Goal: Task Accomplishment & Management: Manage account settings

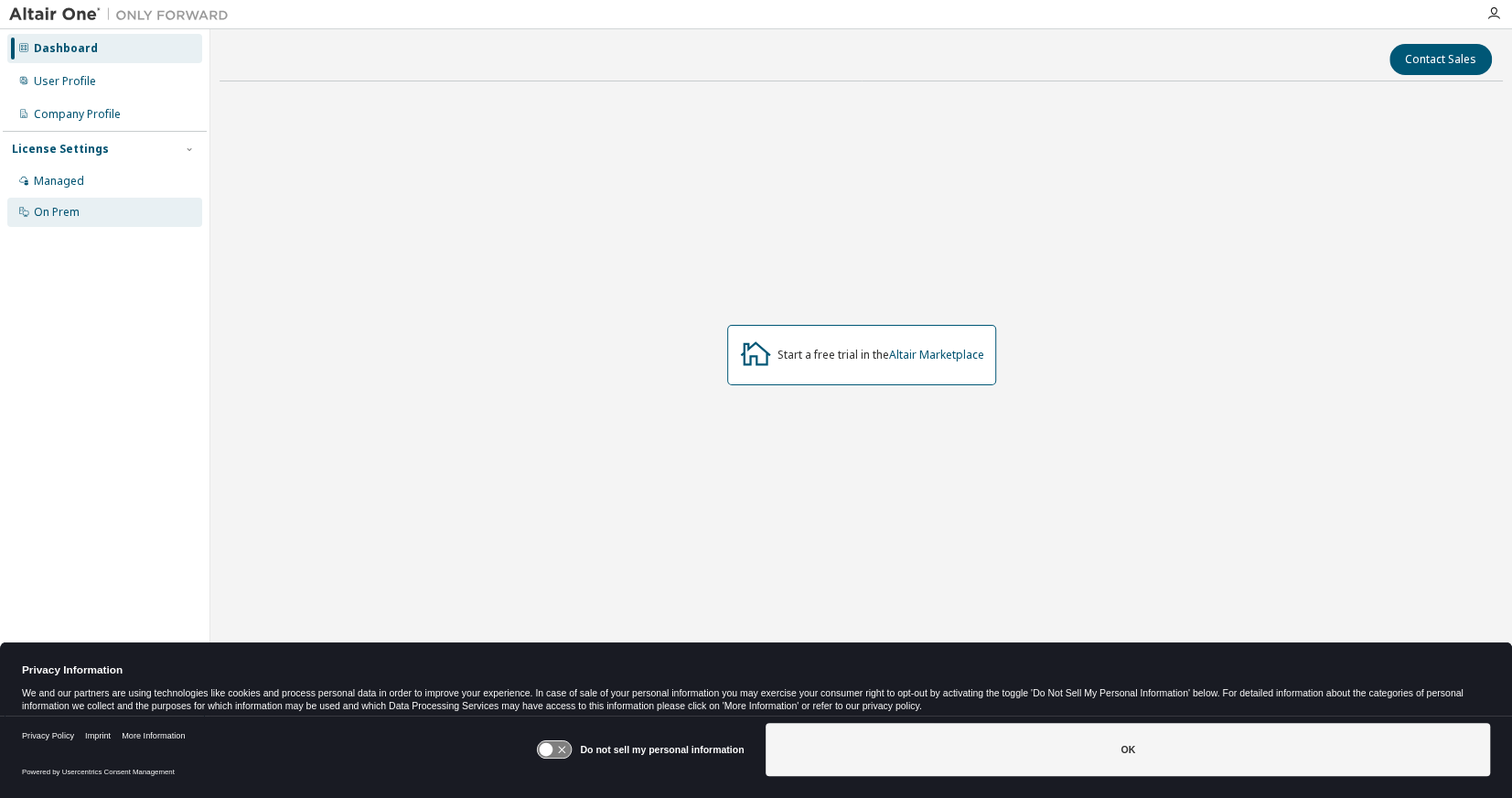
click at [101, 199] on div "On Prem" at bounding box center [105, 212] width 195 height 30
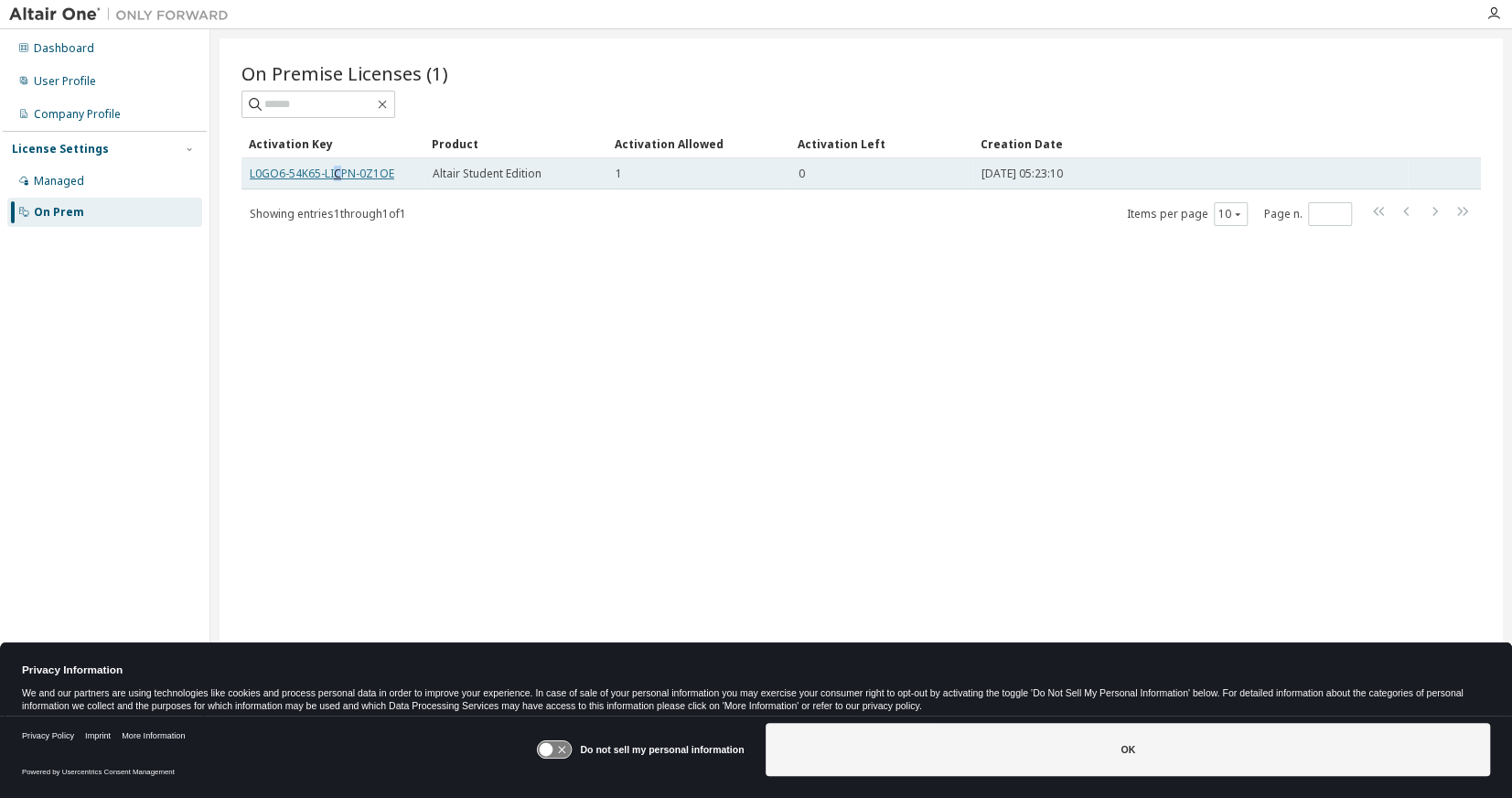
drag, startPoint x: 353, startPoint y: 177, endPoint x: 336, endPoint y: 172, distance: 17.7
click at [336, 172] on link "L0GO6-54K65-LICPN-0Z1OE" at bounding box center [321, 173] width 144 height 15
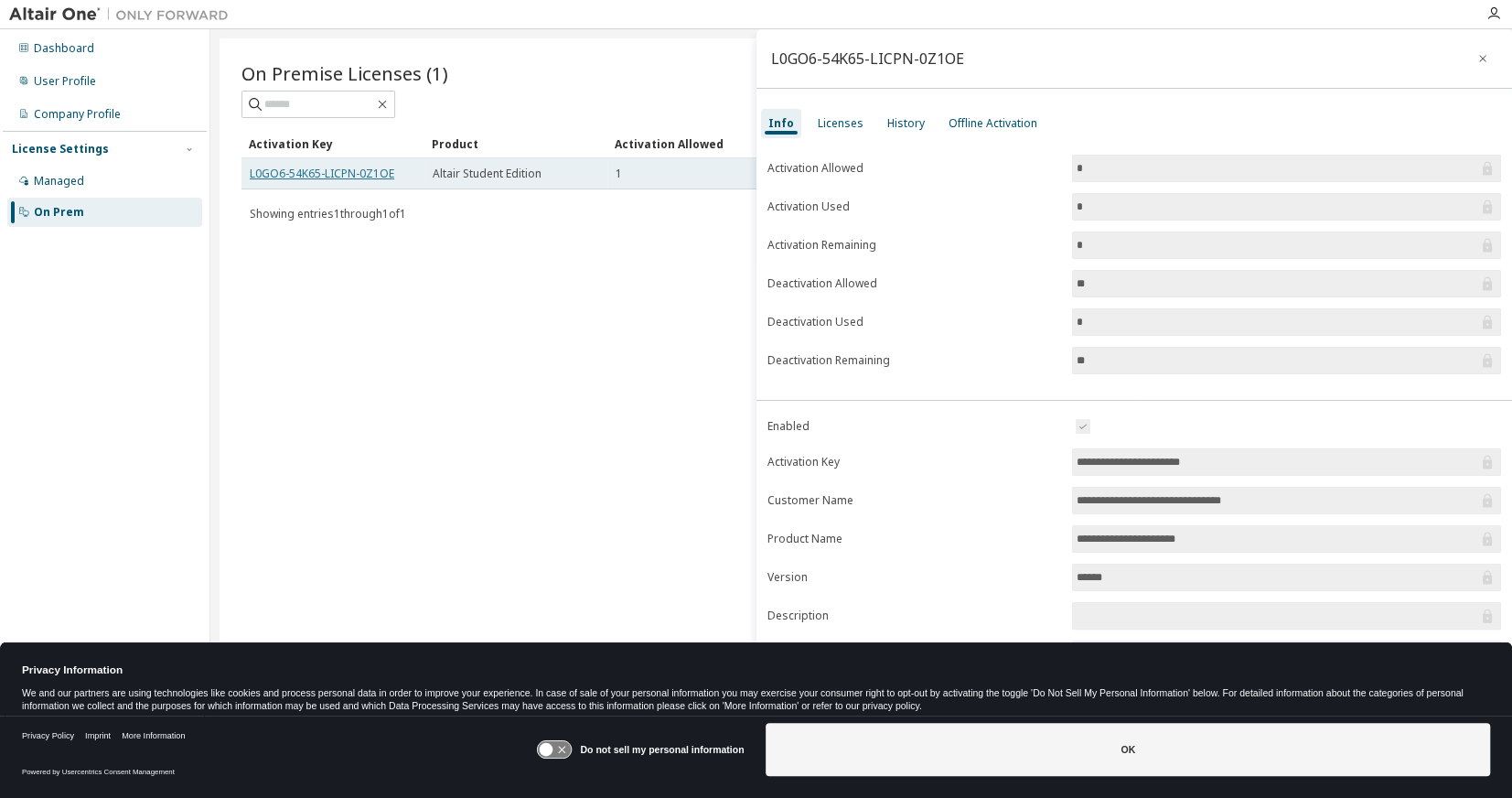
click at [344, 168] on link "L0GO6-54K65-LICPN-0Z1OE" at bounding box center [321, 173] width 144 height 15
click at [343, 170] on link "L0GO6-54K65-LICPN-0Z1OE" at bounding box center [321, 173] width 144 height 15
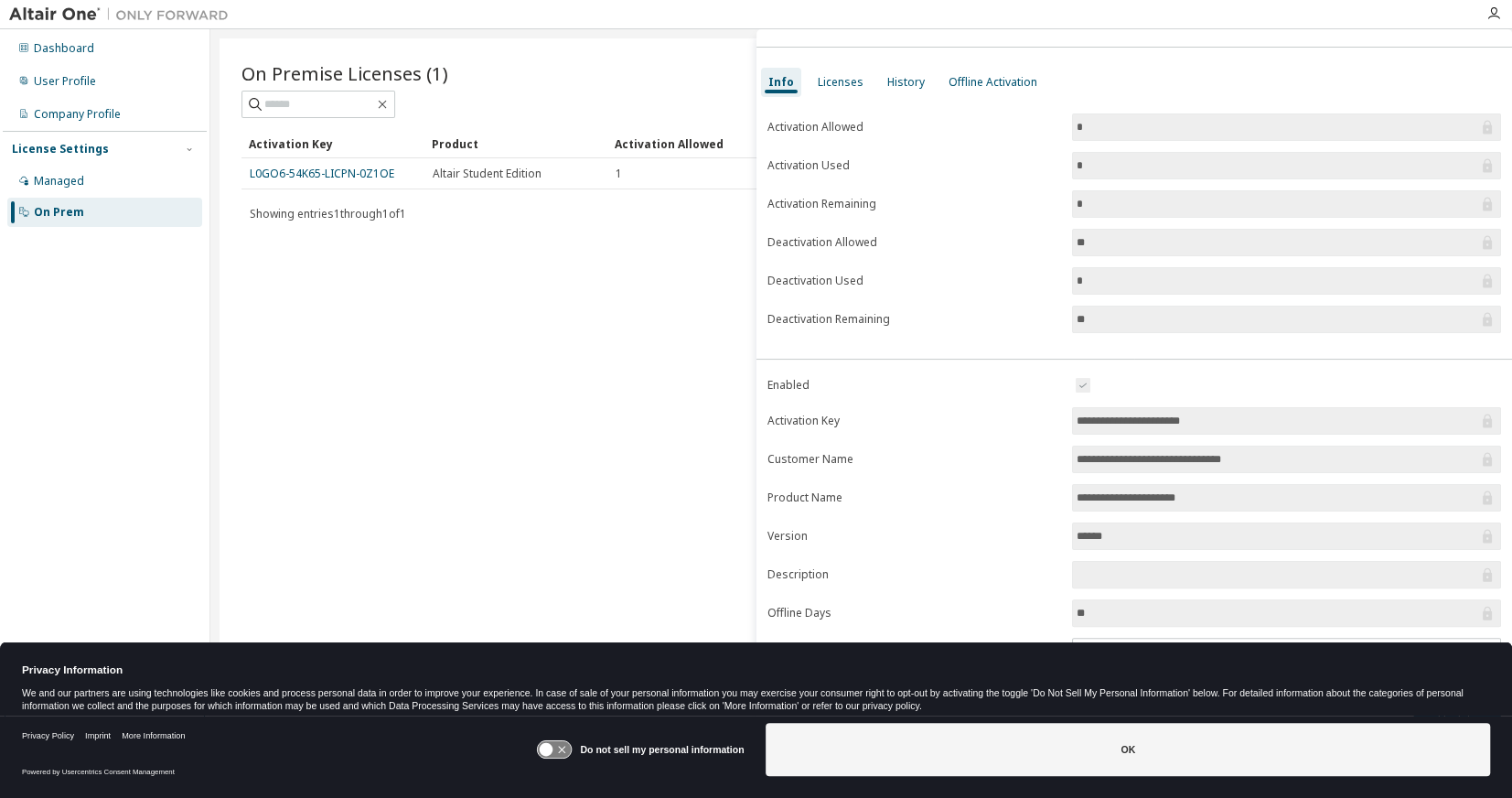
scroll to position [42, 0]
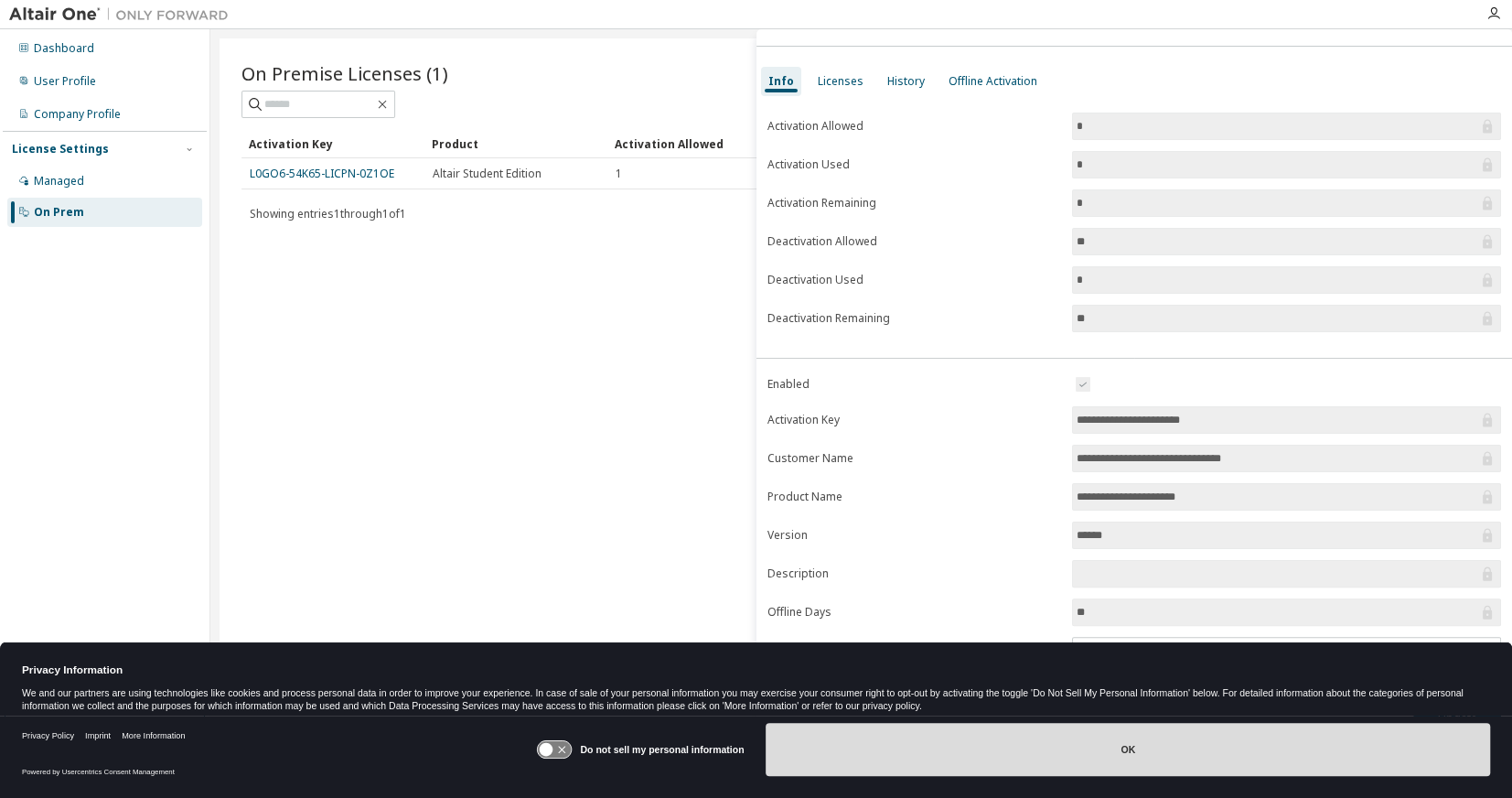
click at [1079, 728] on button "OK" at bounding box center [1128, 750] width 725 height 54
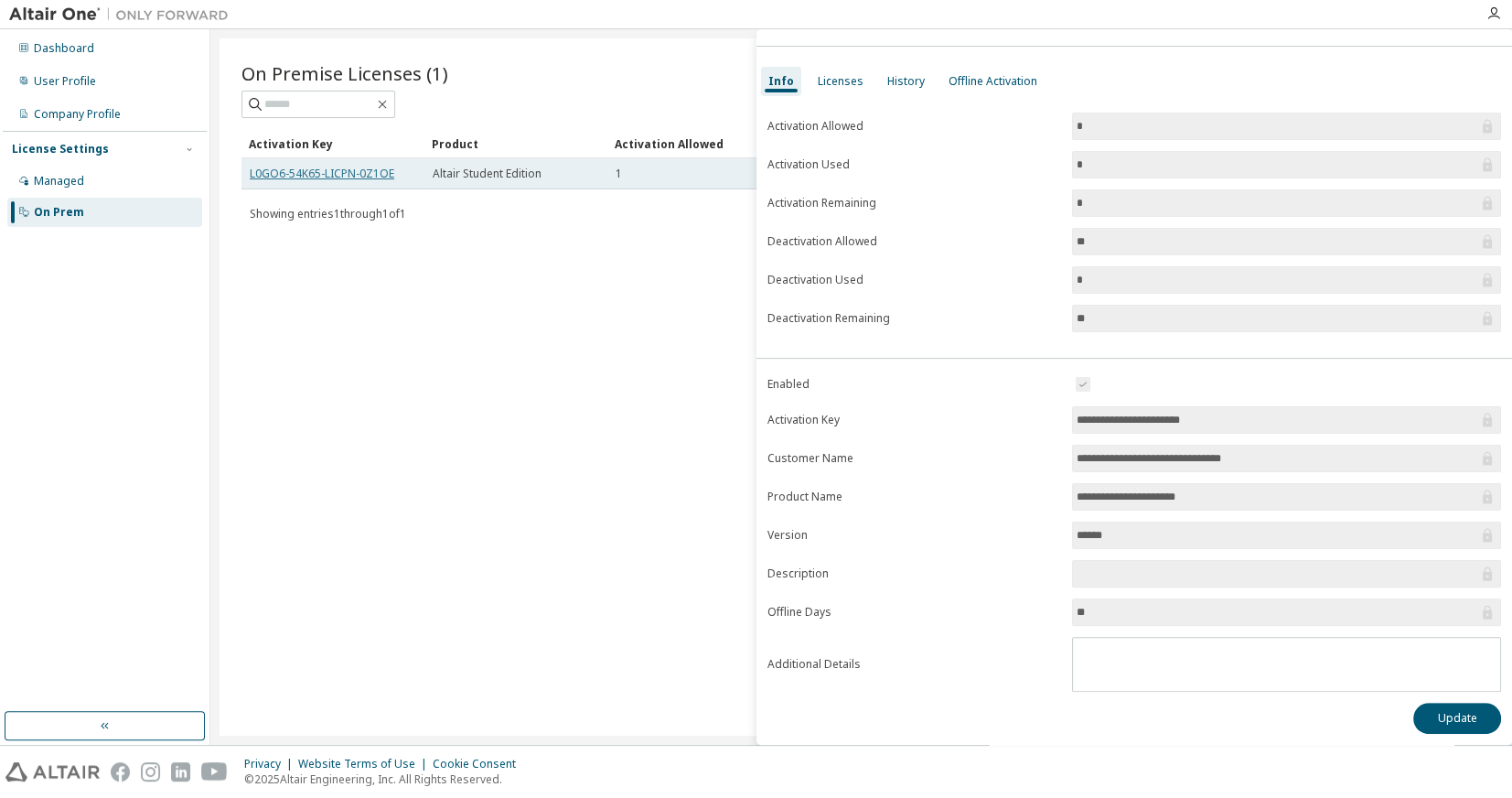
click at [352, 176] on link "L0GO6-54K65-LICPN-0Z1OE" at bounding box center [321, 173] width 144 height 15
click at [352, 177] on link "L0GO6-54K65-LICPN-0Z1OE" at bounding box center [321, 173] width 144 height 15
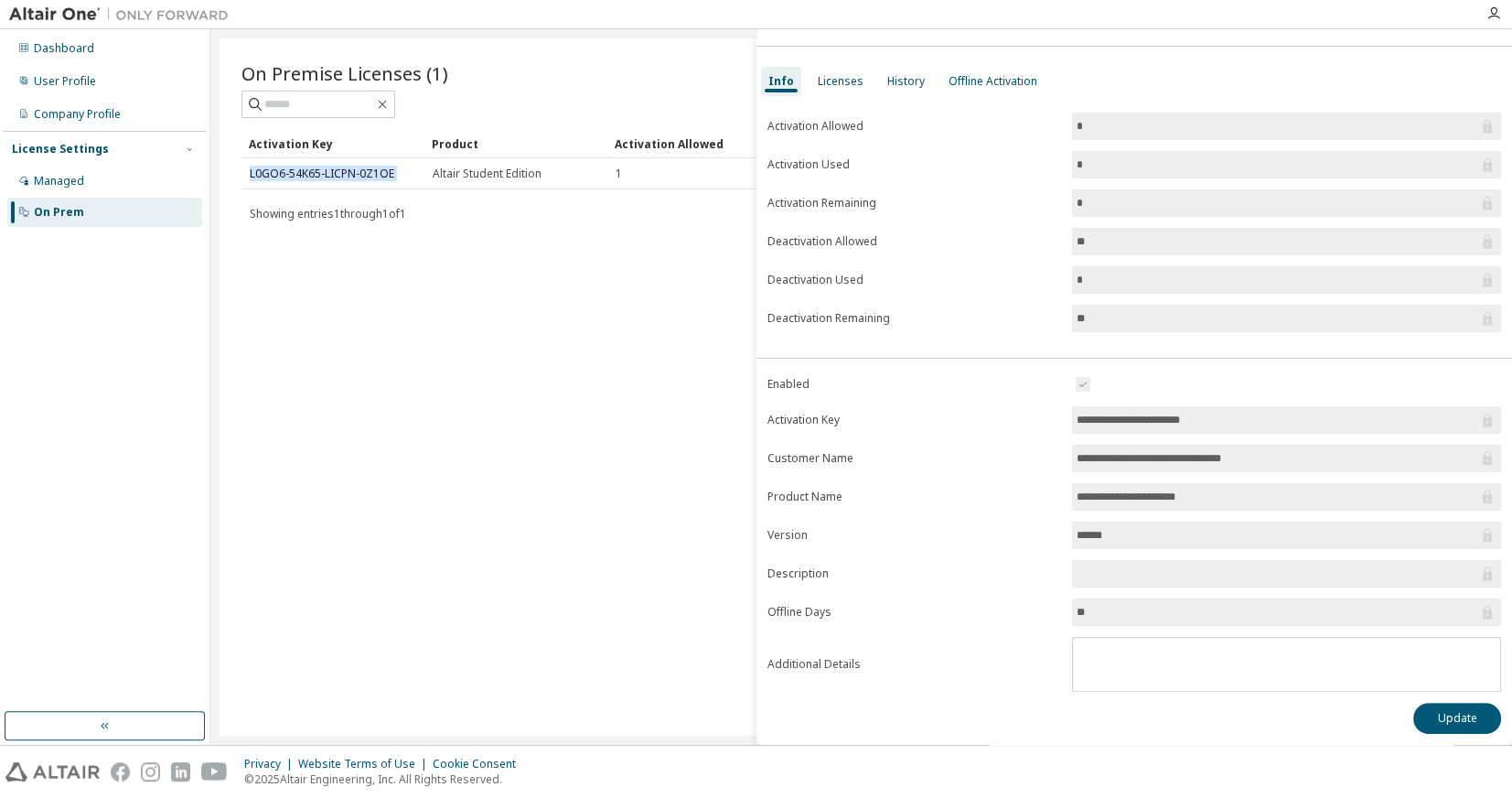
copy td "L0GO6-54K65-LICPN-0Z1OE"
click at [849, 83] on div "Licenses" at bounding box center [841, 81] width 46 height 14
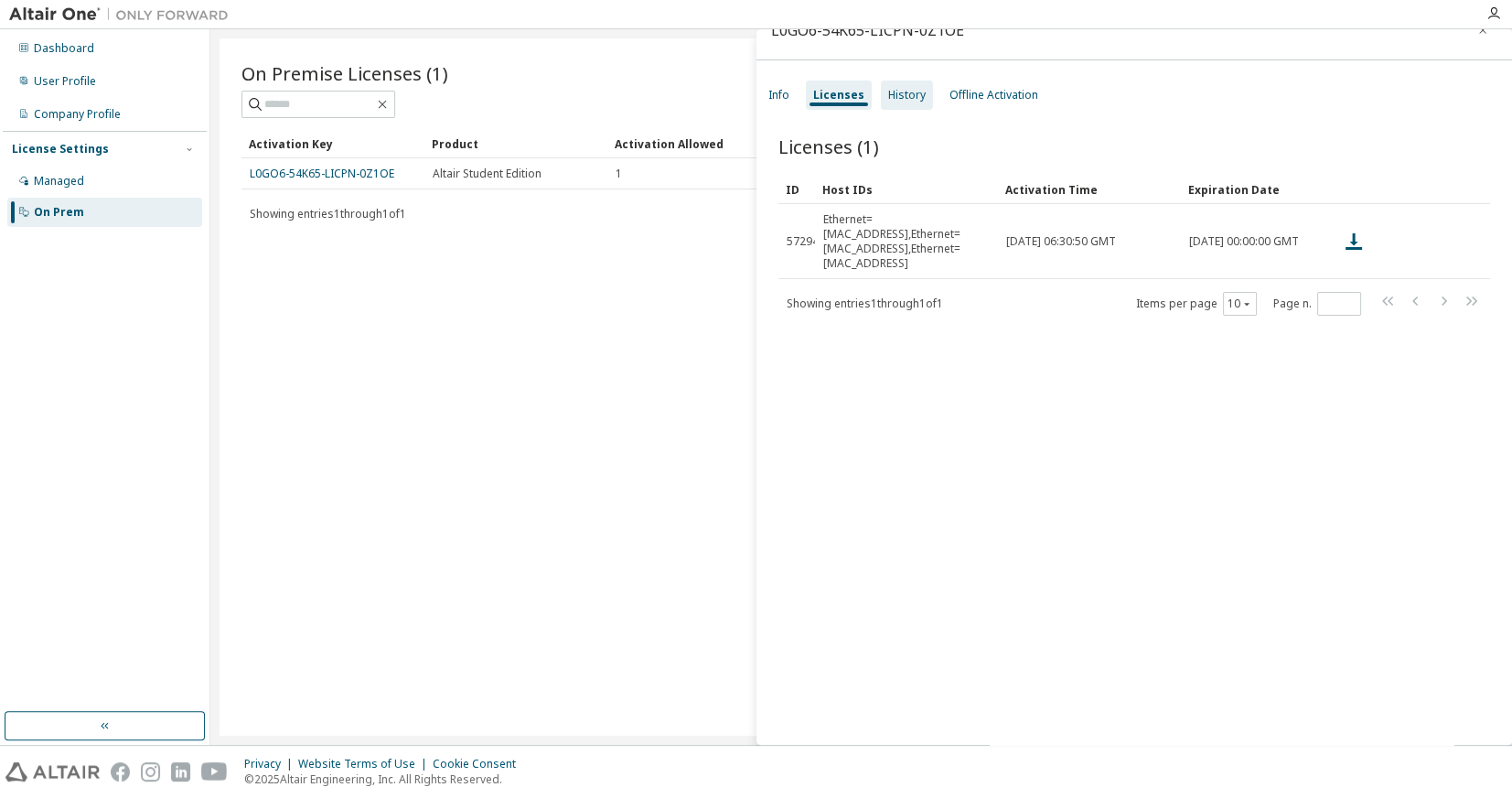
click at [900, 88] on div "History" at bounding box center [906, 95] width 37 height 14
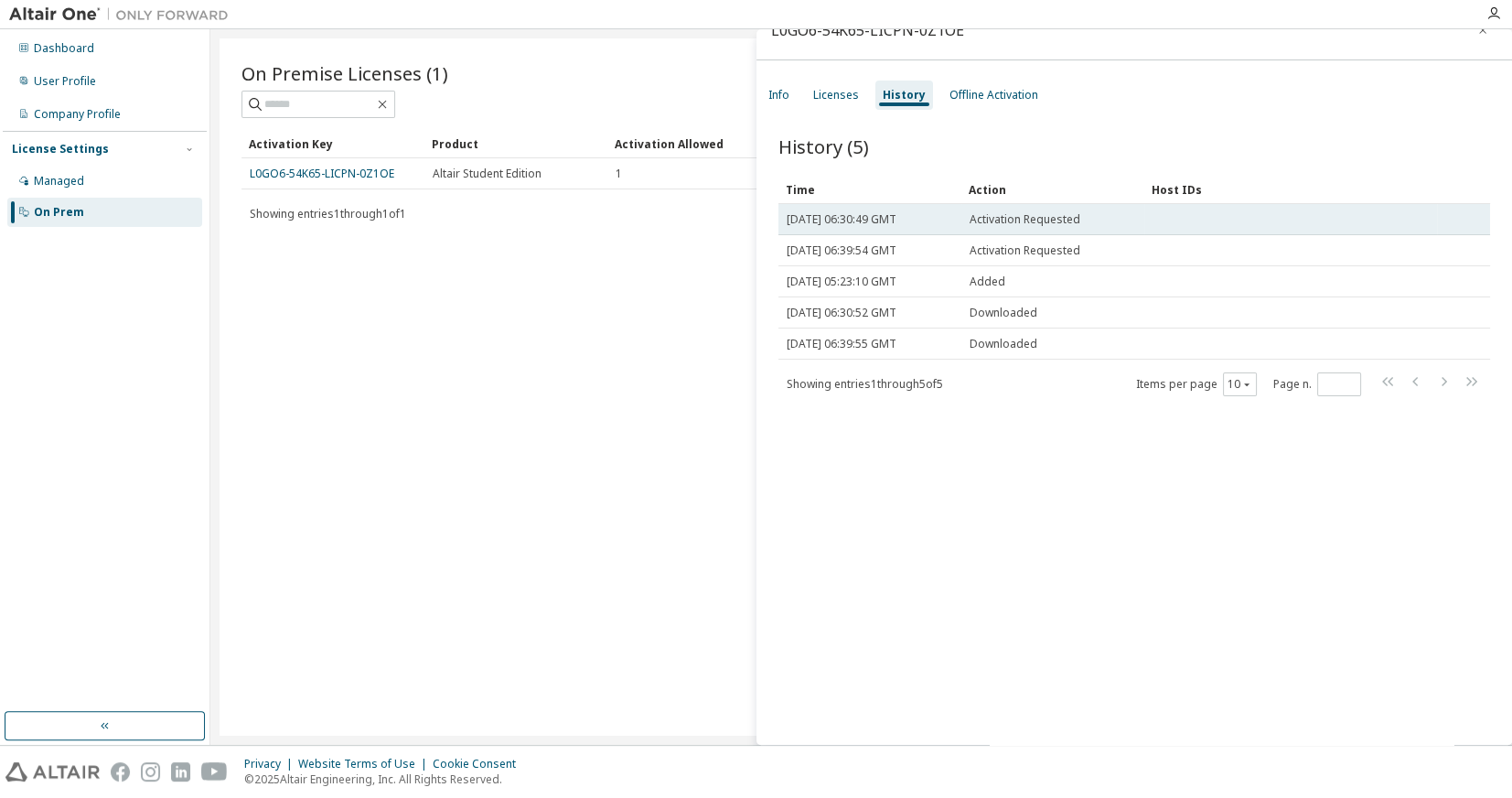
click at [1001, 218] on span "Activation Requested" at bounding box center [1025, 219] width 111 height 14
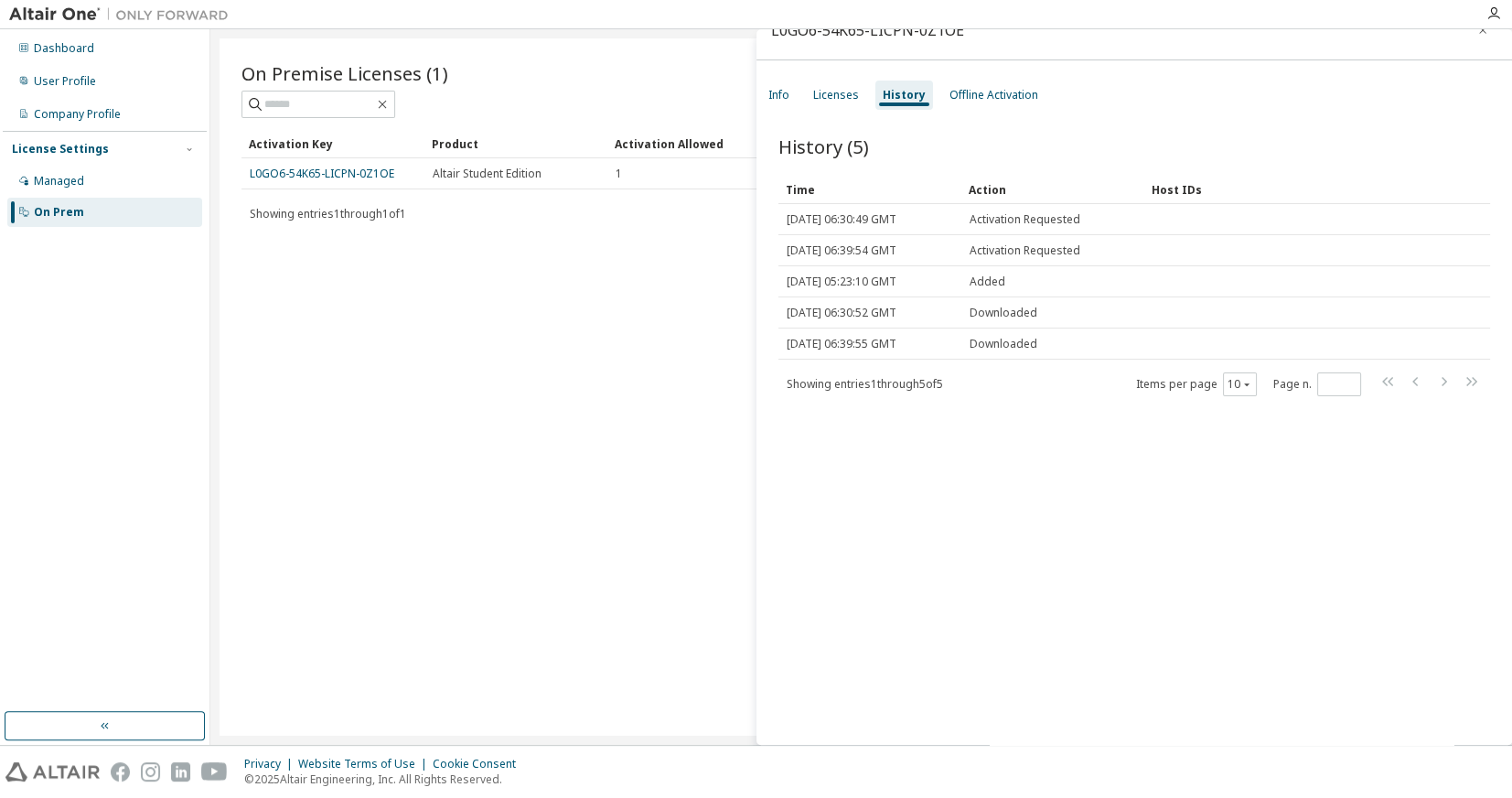
click at [1174, 162] on div "History (5)" at bounding box center [1135, 149] width 713 height 31
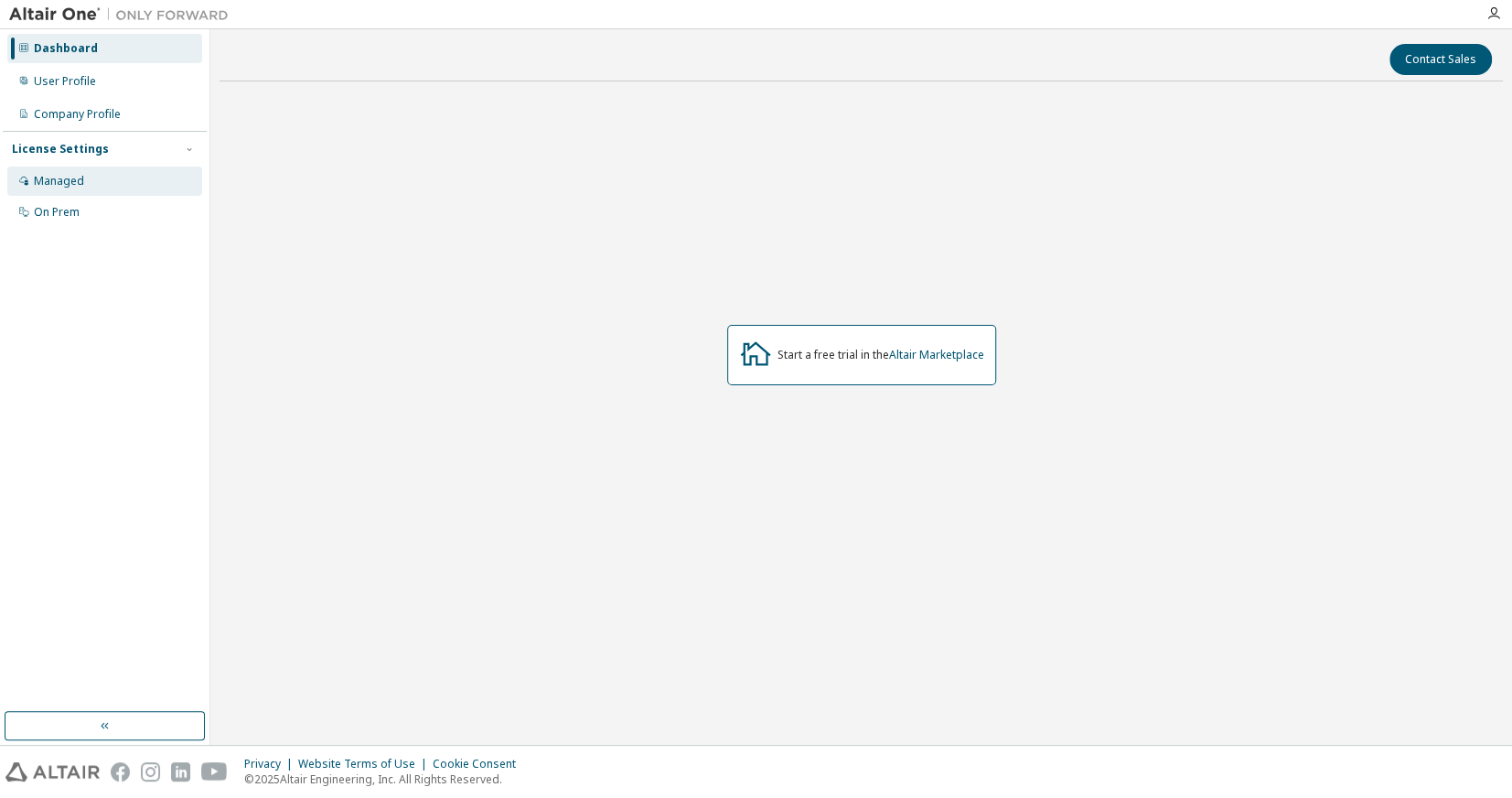
click at [85, 186] on div "Managed" at bounding box center [105, 181] width 195 height 30
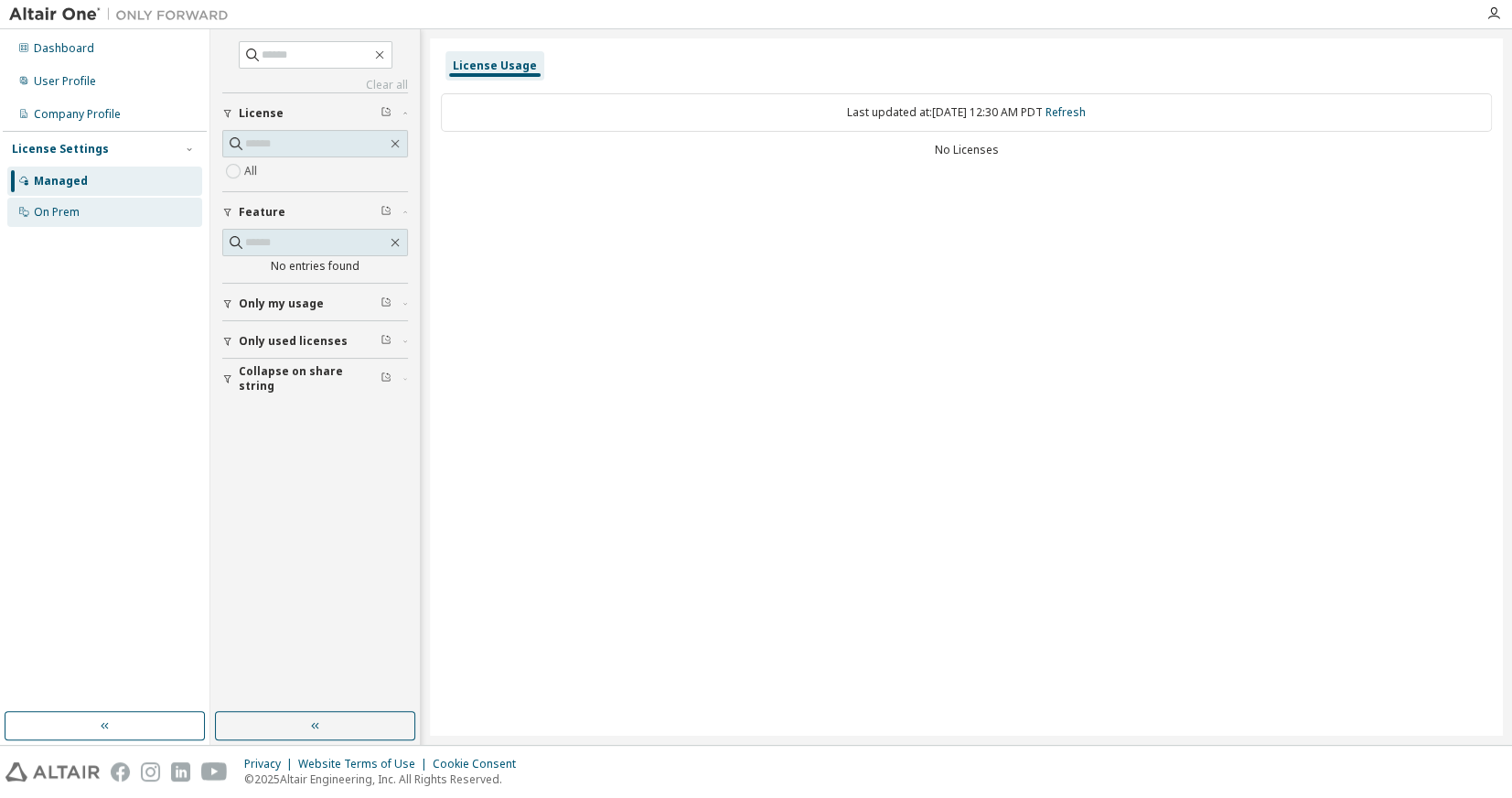
click at [75, 217] on div "On Prem" at bounding box center [56, 212] width 46 height 14
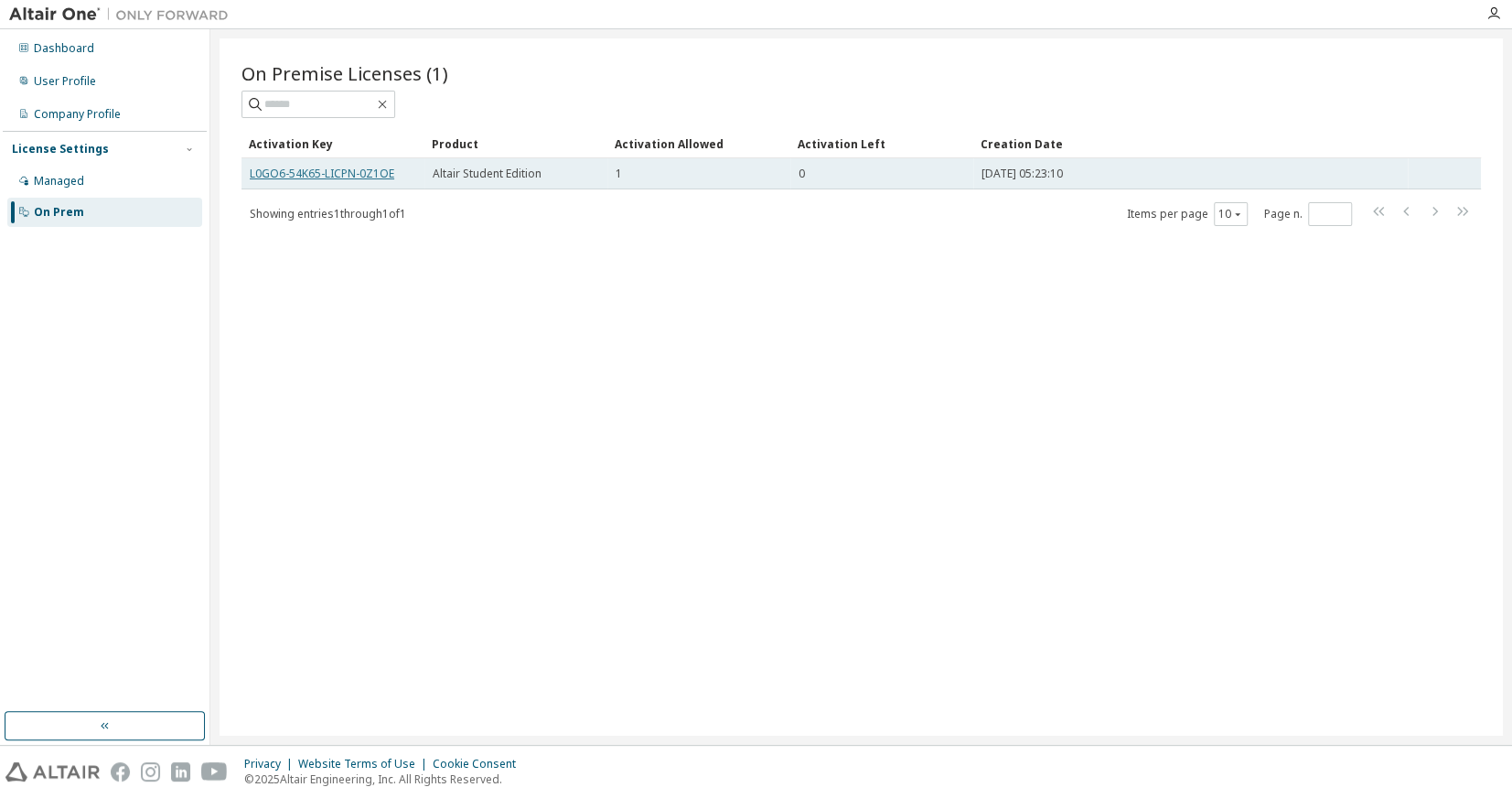
click at [375, 174] on link "L0GO6-54K65-LICPN-0Z1OE" at bounding box center [321, 173] width 144 height 15
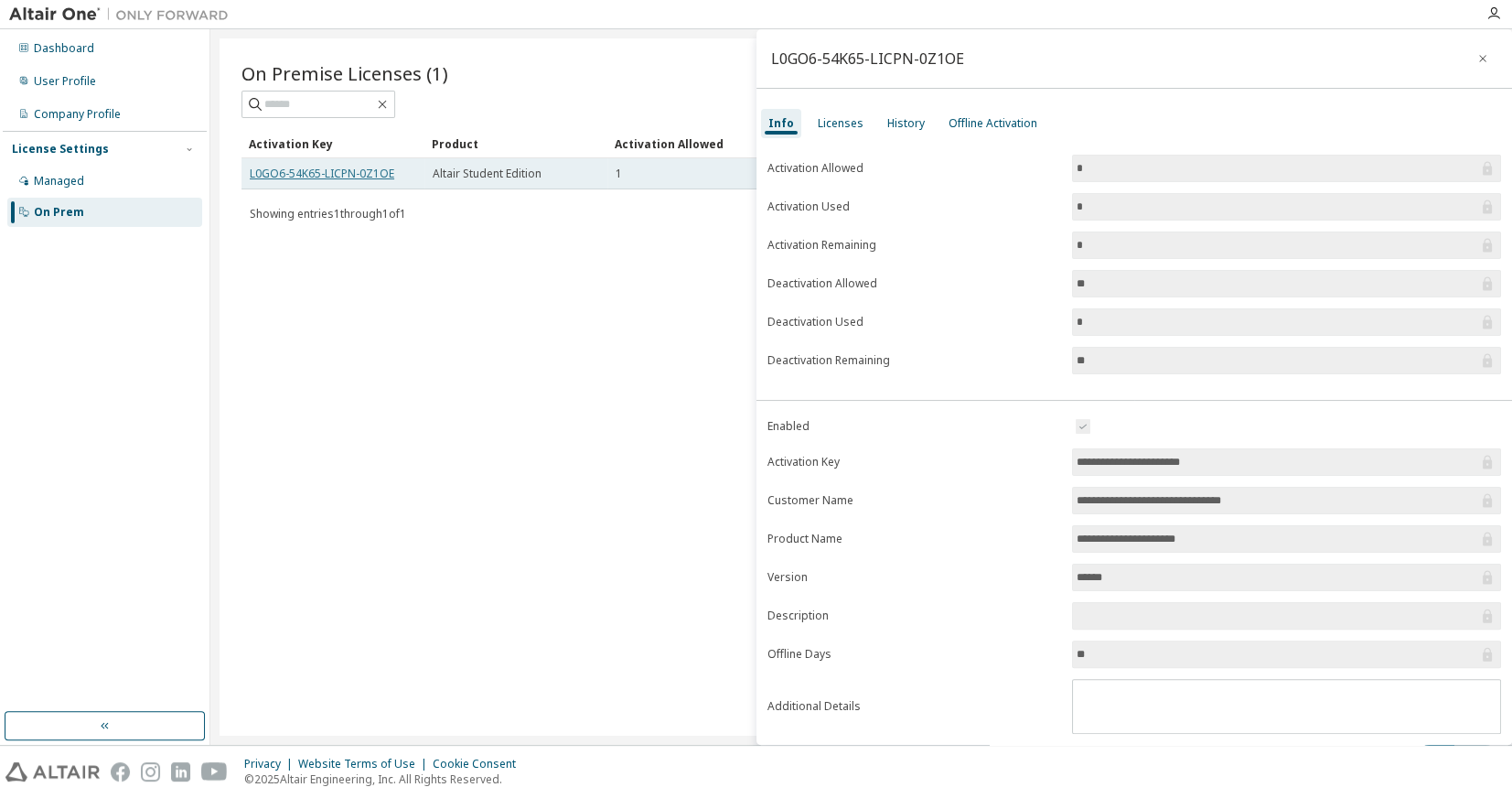
click at [375, 174] on link "L0GO6-54K65-LICPN-0Z1OE" at bounding box center [321, 173] width 144 height 15
copy td "L0GO6-54K65-LICPN-0Z1OE"
